Goal: Use online tool/utility

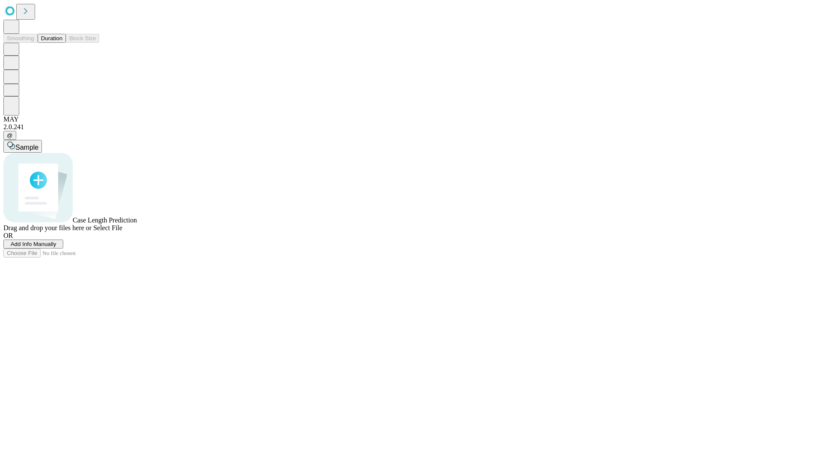
click at [122, 231] on span "Select File" at bounding box center [107, 227] width 29 height 7
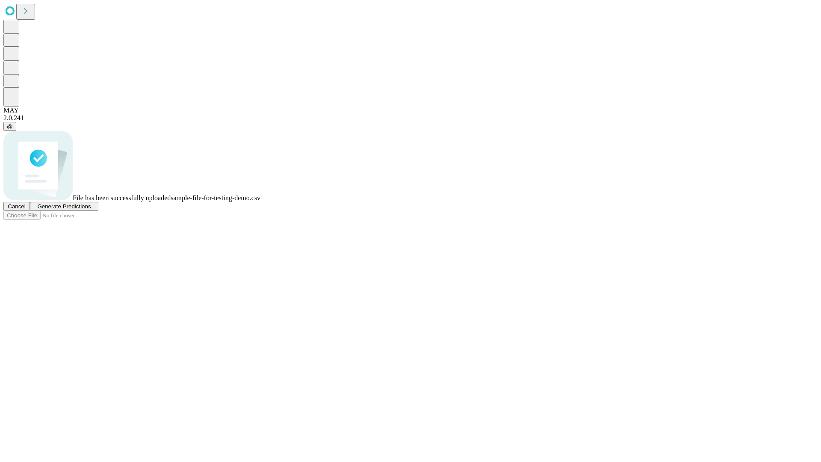
click at [91, 210] on span "Generate Predictions" at bounding box center [63, 206] width 53 height 6
